Goal: Information Seeking & Learning: Learn about a topic

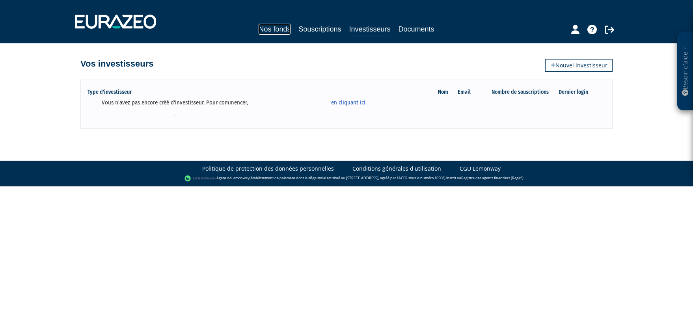
click at [273, 29] on link "Nos fonds" at bounding box center [275, 29] width 32 height 11
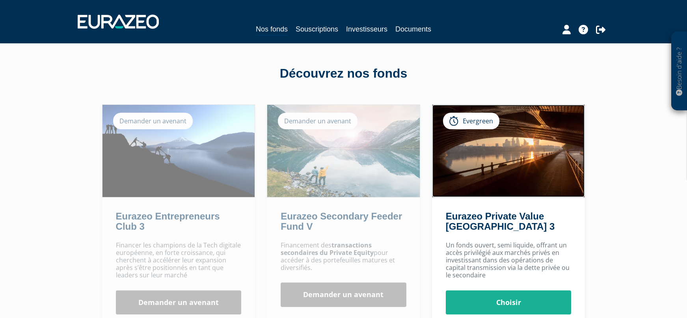
click at [501, 176] on img at bounding box center [508, 151] width 153 height 92
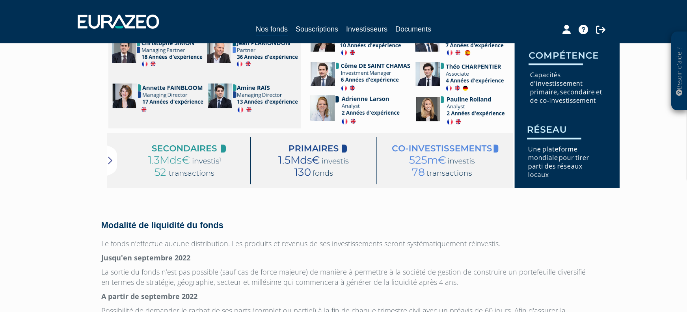
scroll to position [1892, 0]
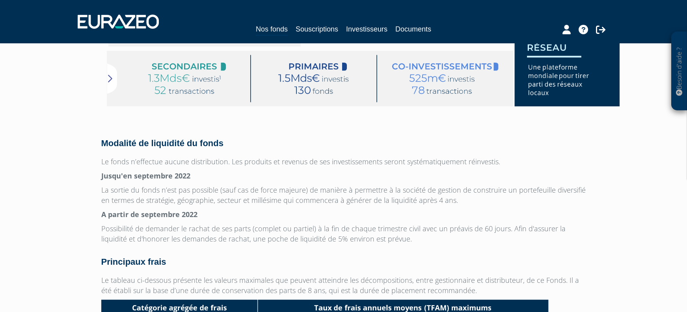
click at [107, 80] on img at bounding box center [360, 1] width 518 height 209
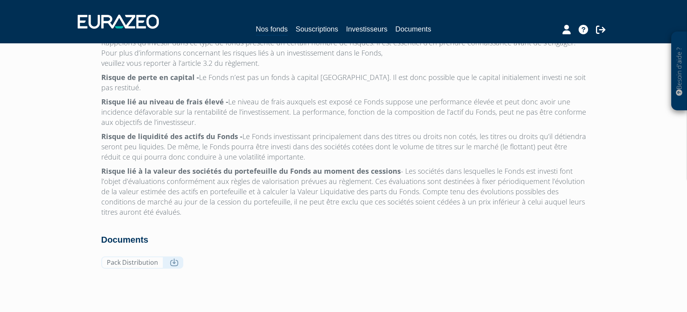
scroll to position [2534, 0]
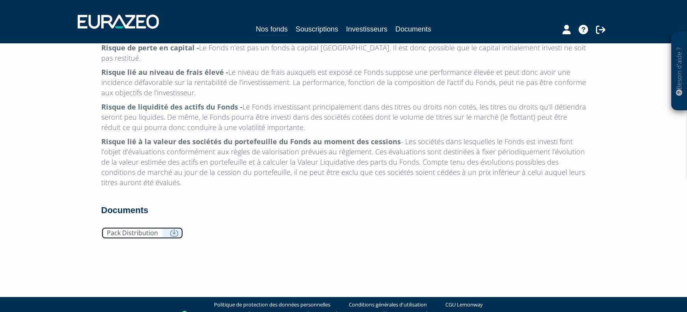
click at [153, 227] on link "Pack Distribution" at bounding box center [142, 233] width 82 height 12
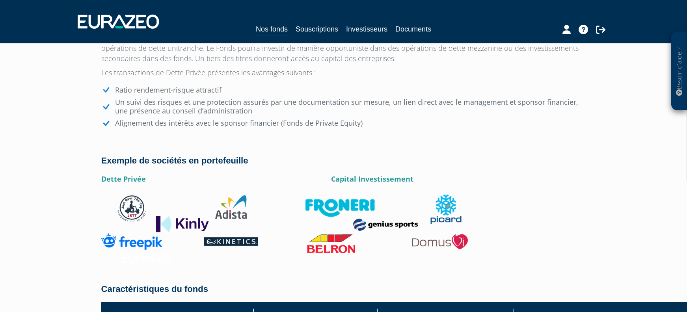
scroll to position [1076, 0]
